Goal: Transaction & Acquisition: Book appointment/travel/reservation

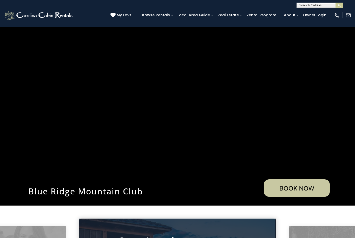
click at [26, 149] on video at bounding box center [177, 116] width 355 height 178
click at [256, 17] on link "Rental Program" at bounding box center [261, 15] width 35 height 8
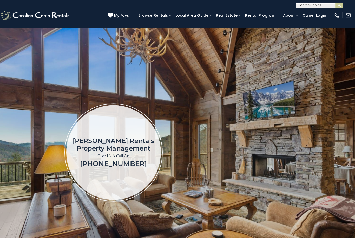
scroll to position [0, 0]
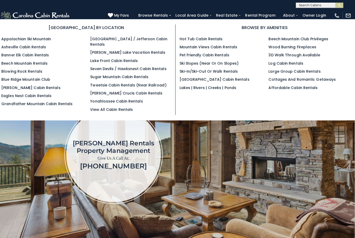
click at [25, 104] on link "Grandfather Mountain Cabin Rentals" at bounding box center [40, 102] width 70 height 5
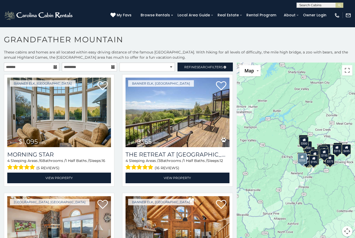
click at [171, 132] on img at bounding box center [178, 113] width 104 height 70
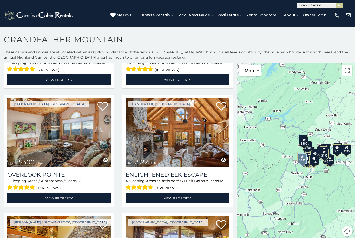
scroll to position [101, 0]
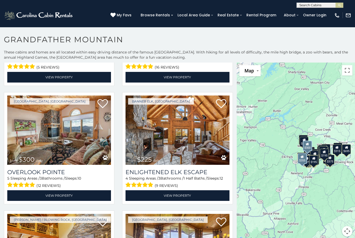
click at [65, 199] on link "View Property" at bounding box center [59, 196] width 104 height 11
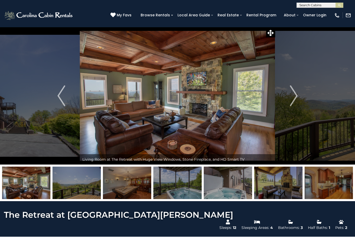
click at [81, 186] on img at bounding box center [77, 183] width 48 height 32
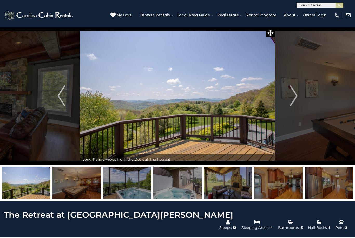
click at [173, 183] on img at bounding box center [177, 183] width 48 height 32
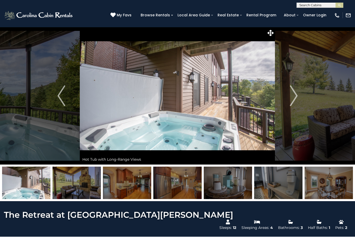
click at [290, 96] on img "Next" at bounding box center [294, 96] width 8 height 21
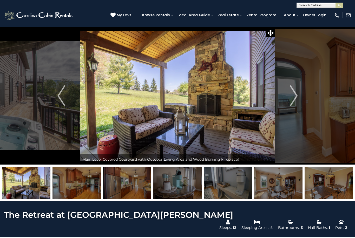
click at [289, 99] on button "Next" at bounding box center [293, 96] width 37 height 138
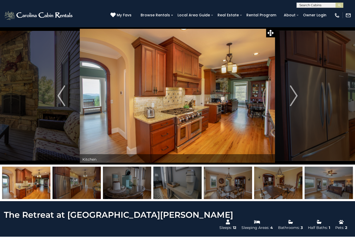
click at [293, 99] on img "Next" at bounding box center [294, 96] width 8 height 21
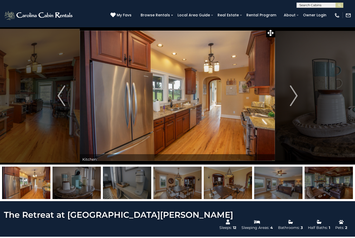
click at [291, 98] on img "Next" at bounding box center [294, 96] width 8 height 21
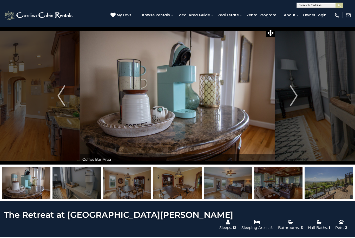
click at [292, 98] on img "Next" at bounding box center [294, 96] width 8 height 21
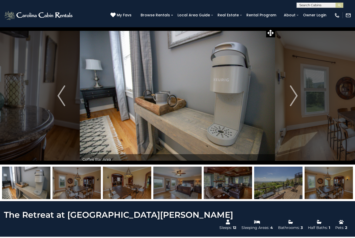
click at [293, 101] on img "Next" at bounding box center [294, 96] width 8 height 21
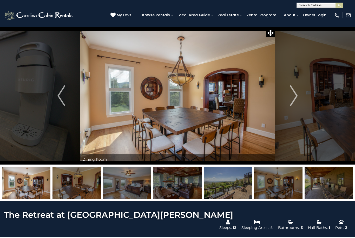
click at [288, 98] on button "Next" at bounding box center [293, 96] width 37 height 138
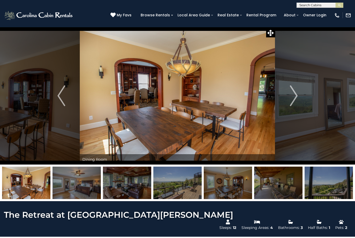
click at [290, 98] on img "Next" at bounding box center [294, 96] width 8 height 21
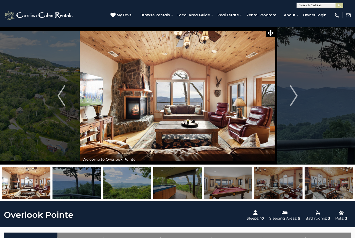
click at [173, 187] on img at bounding box center [177, 183] width 48 height 32
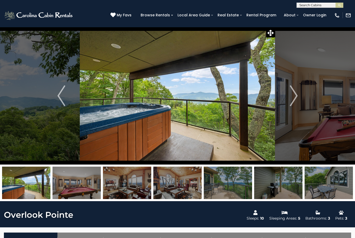
click at [276, 184] on img at bounding box center [278, 183] width 48 height 32
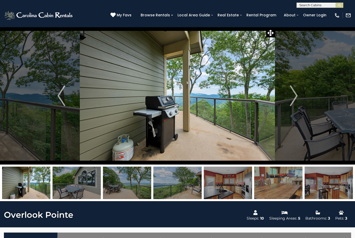
click at [174, 189] on img at bounding box center [177, 183] width 48 height 32
